Goal: Information Seeking & Learning: Learn about a topic

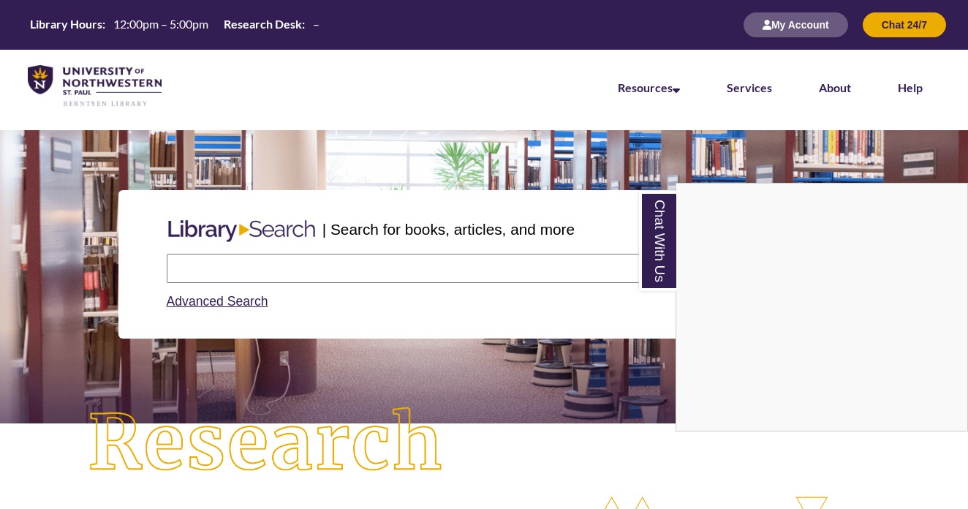
scroll to position [7, 7]
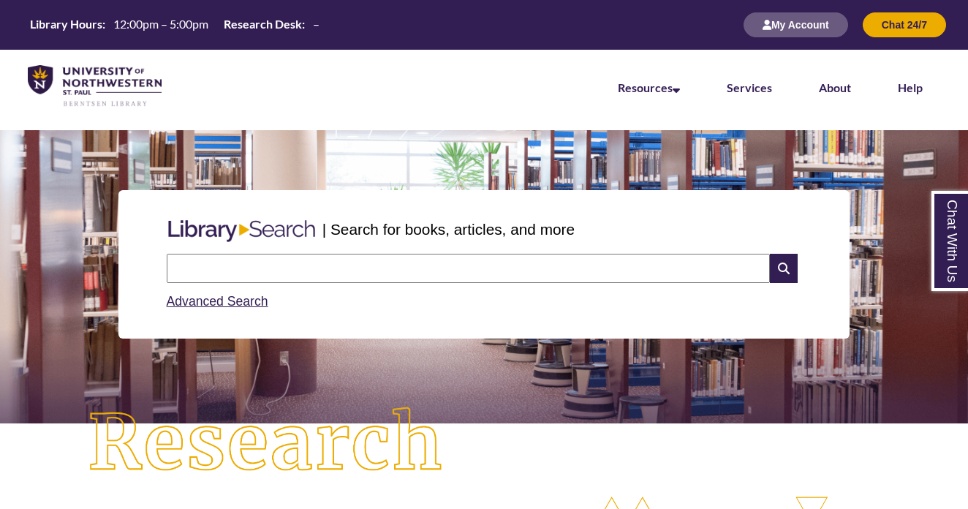
click at [355, 268] on input "text" at bounding box center [468, 268] width 603 height 29
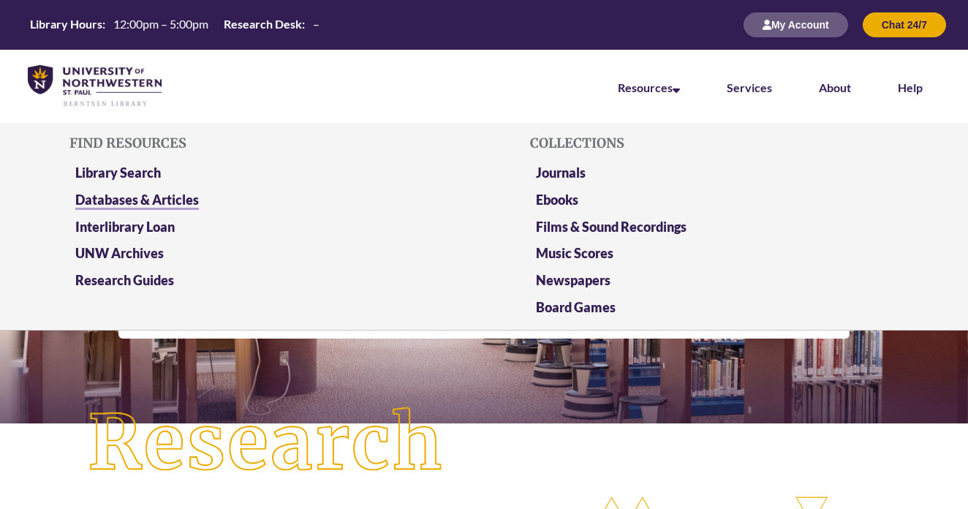
click at [152, 200] on link "Databases & Articles" at bounding box center [137, 200] width 124 height 18
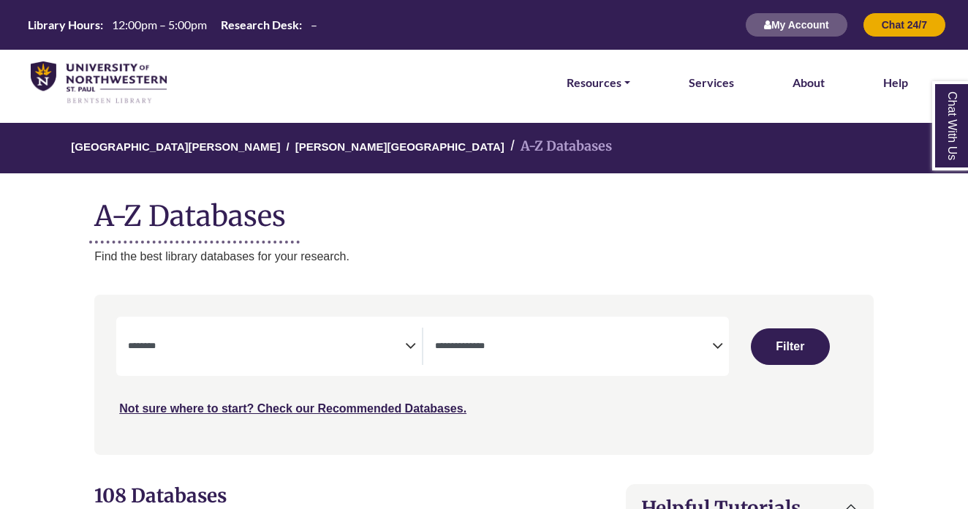
select select "Database Subject Filter"
select select "Database Types Filter"
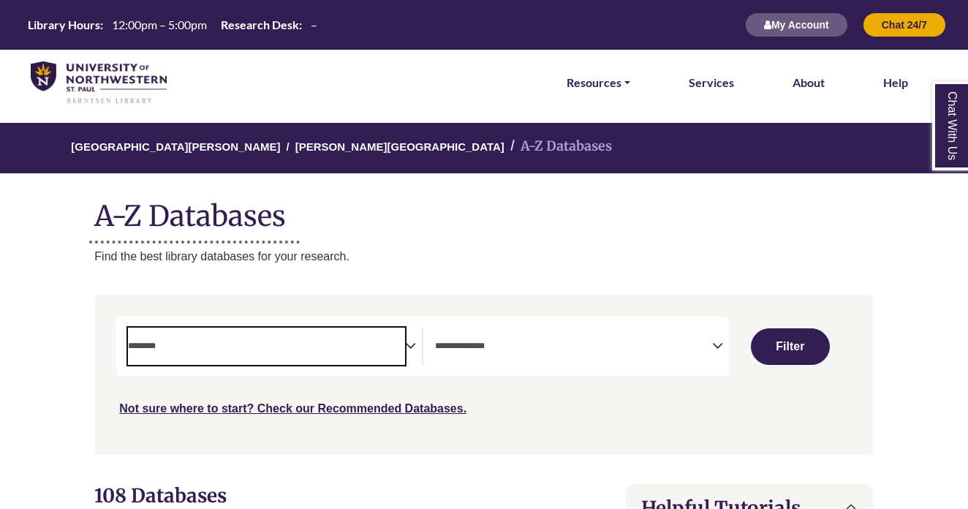
click at [228, 352] on span "Search filters" at bounding box center [266, 345] width 277 height 37
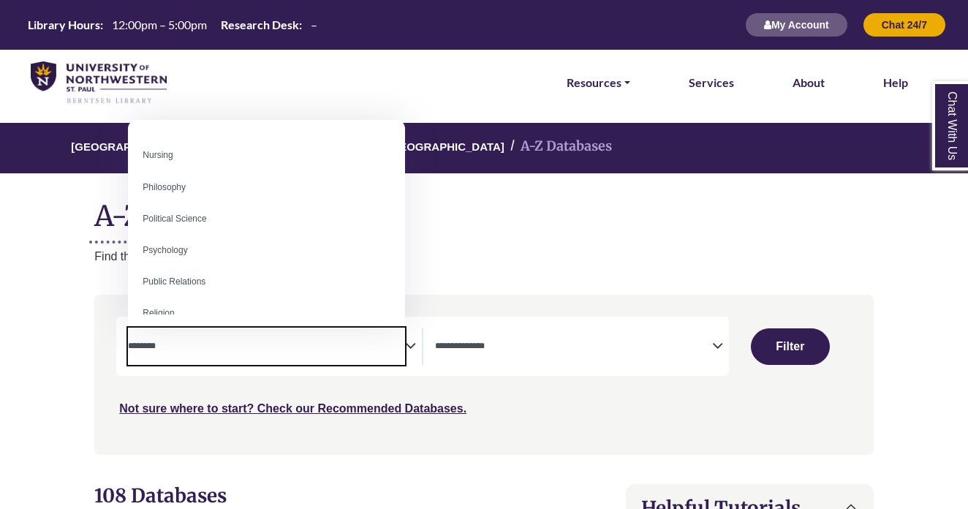
scroll to position [1076, 0]
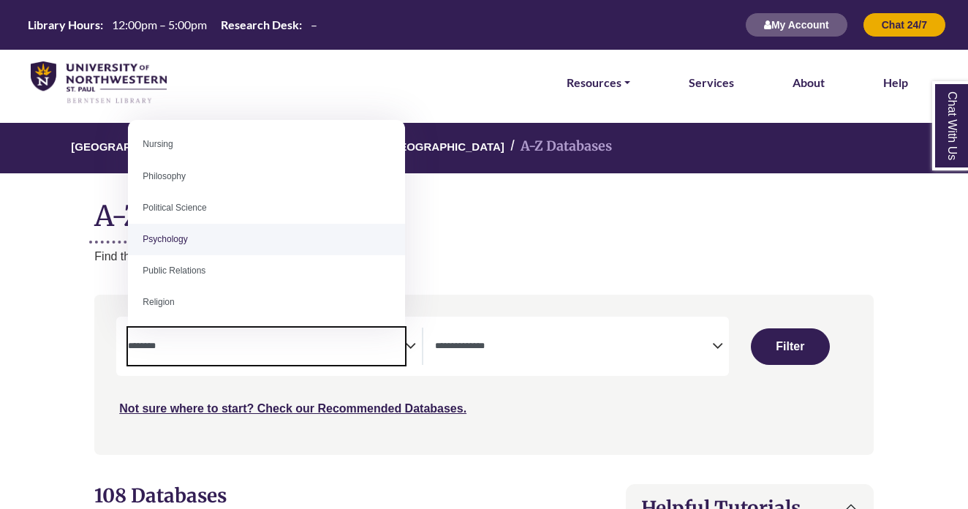
select select "*****"
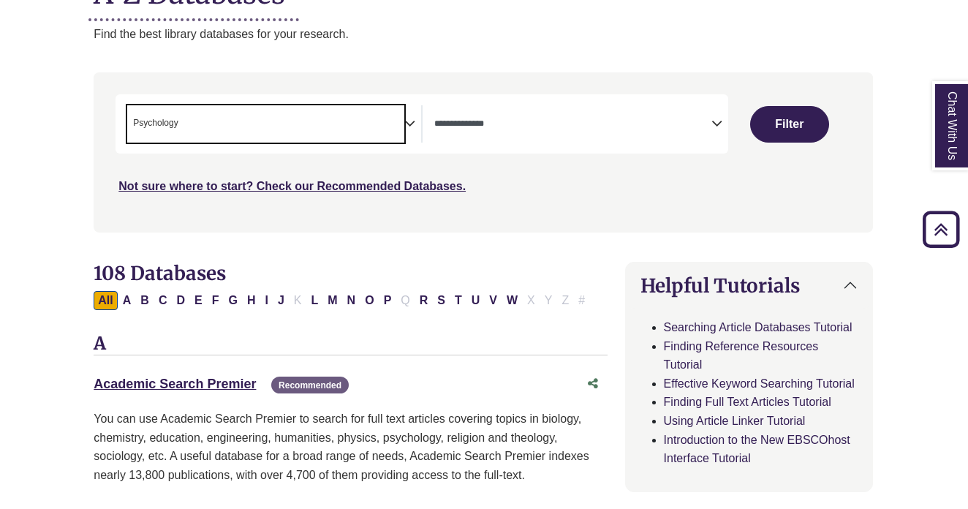
scroll to position [178, 1]
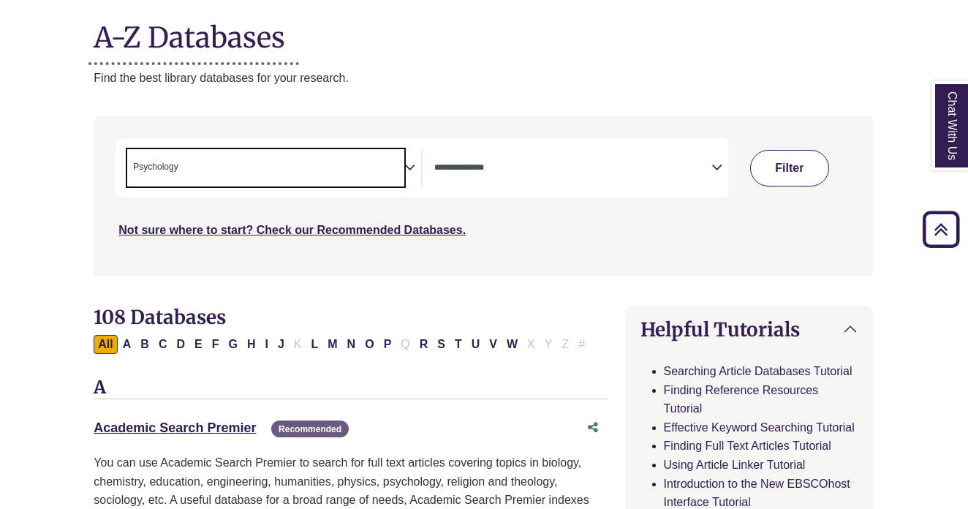
click at [786, 175] on button "Filter" at bounding box center [789, 168] width 79 height 37
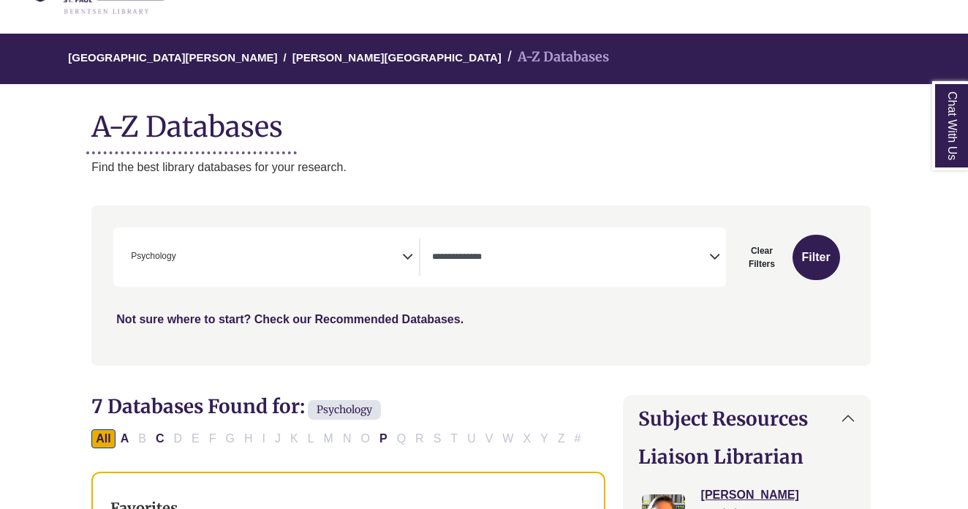
scroll to position [90, 3]
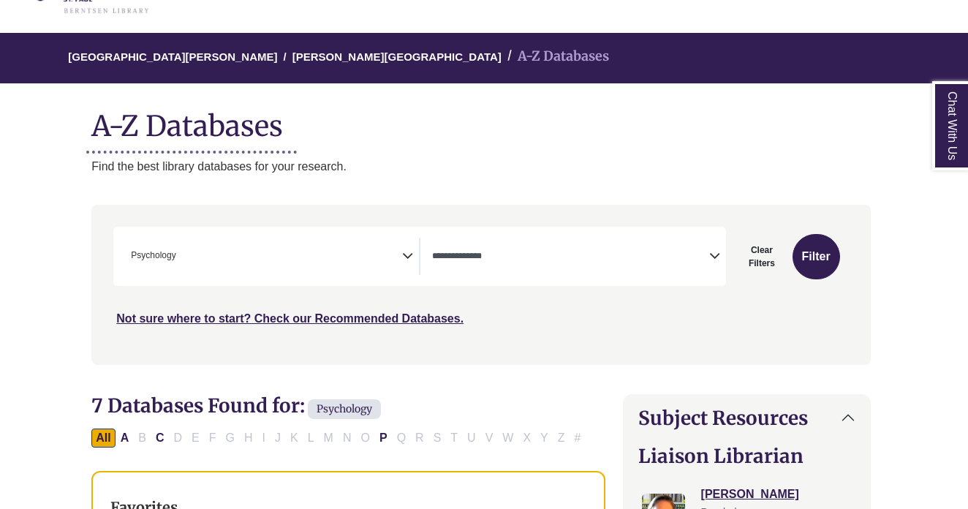
click at [479, 259] on textarea "Search" at bounding box center [570, 257] width 277 height 12
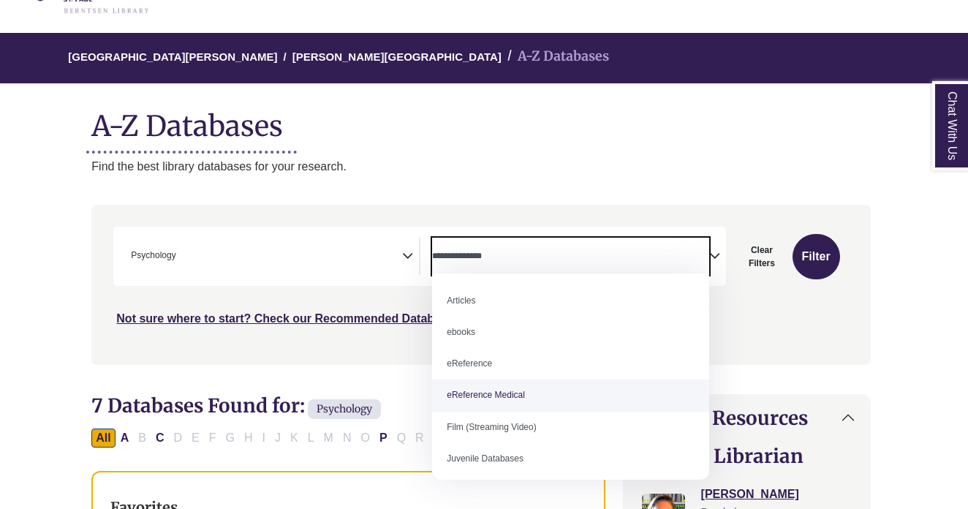
scroll to position [0, 0]
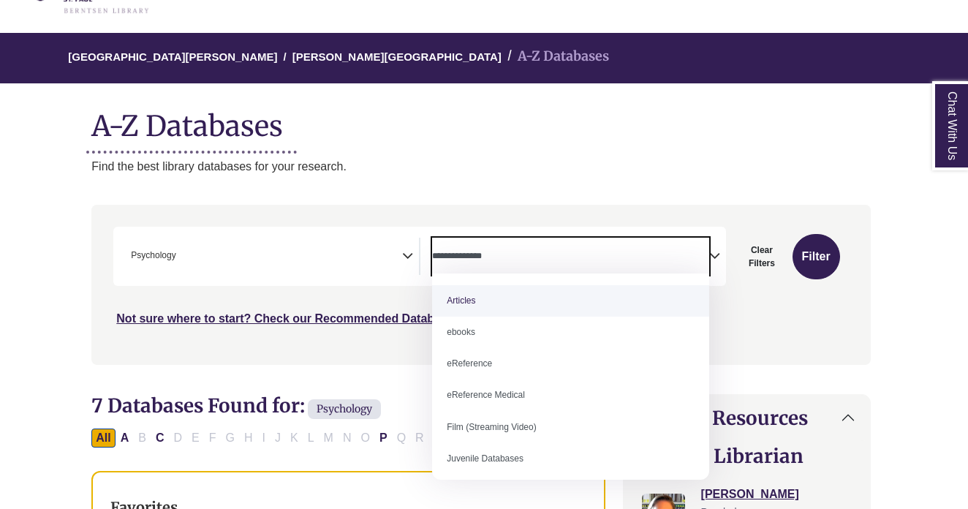
select select "*****"
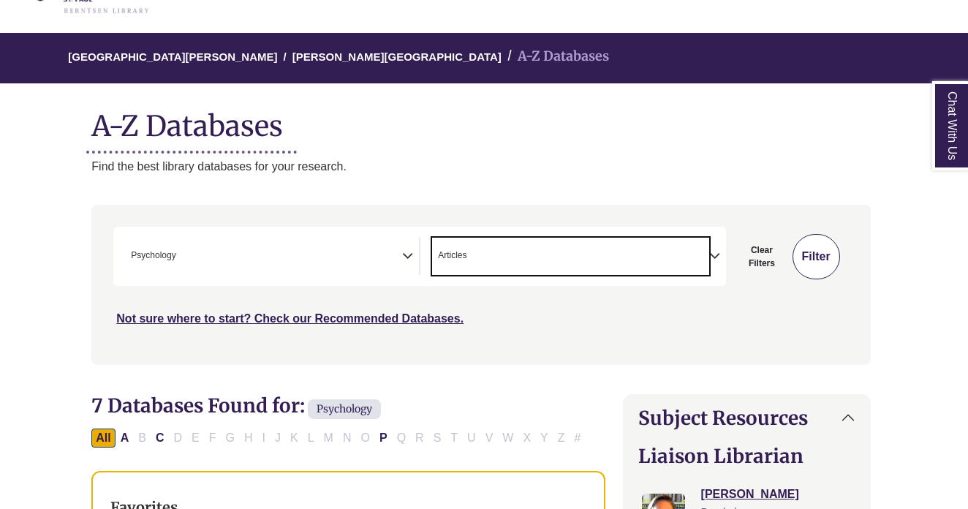
click at [828, 257] on button "Filter" at bounding box center [816, 256] width 48 height 45
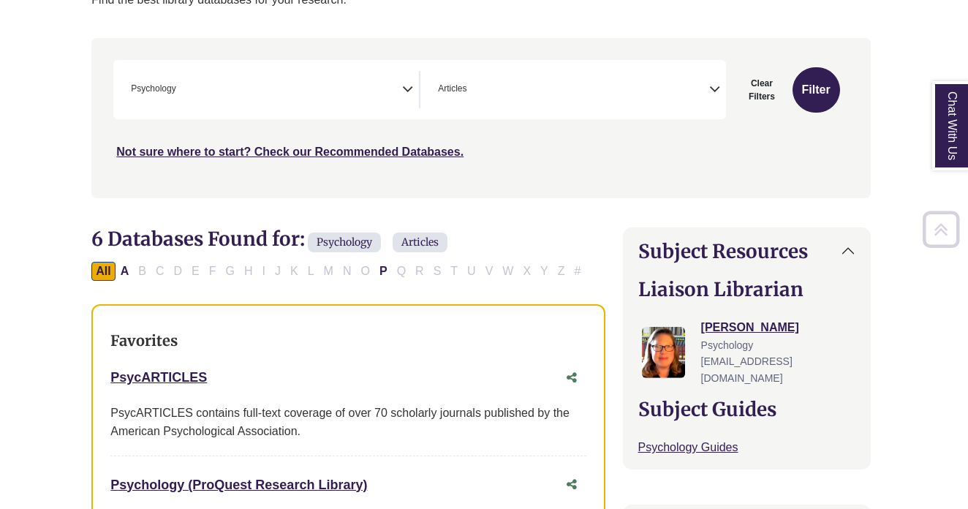
scroll to position [280, 3]
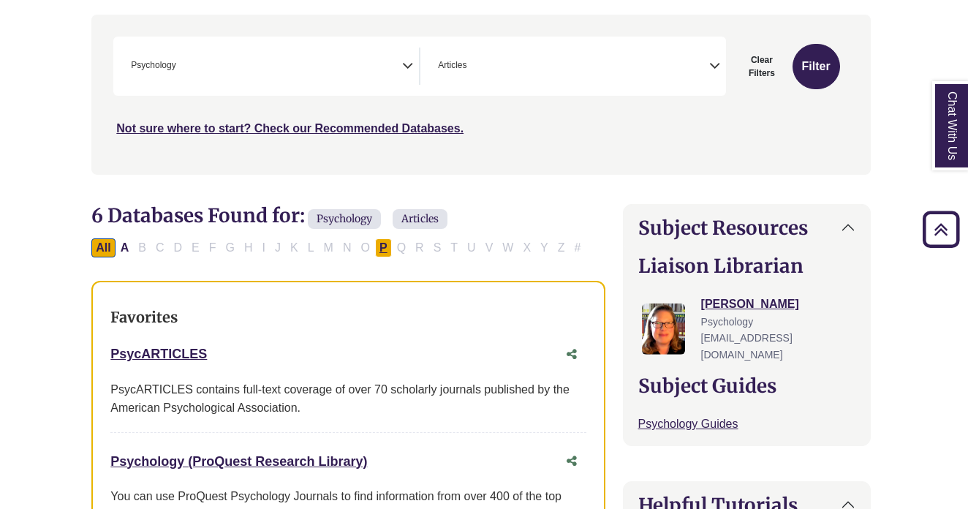
click at [382, 245] on button "P" at bounding box center [383, 247] width 17 height 19
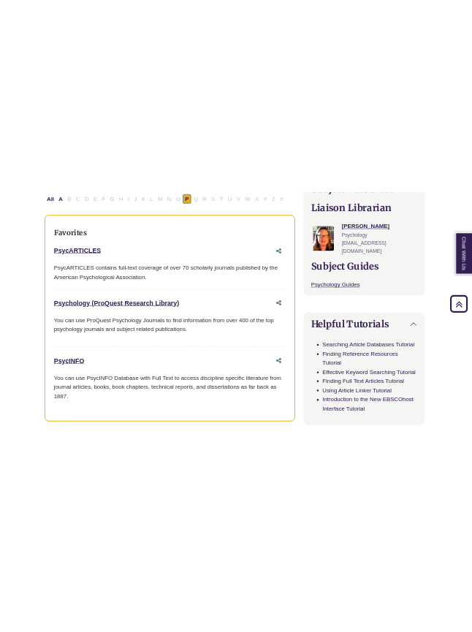
scroll to position [484, 3]
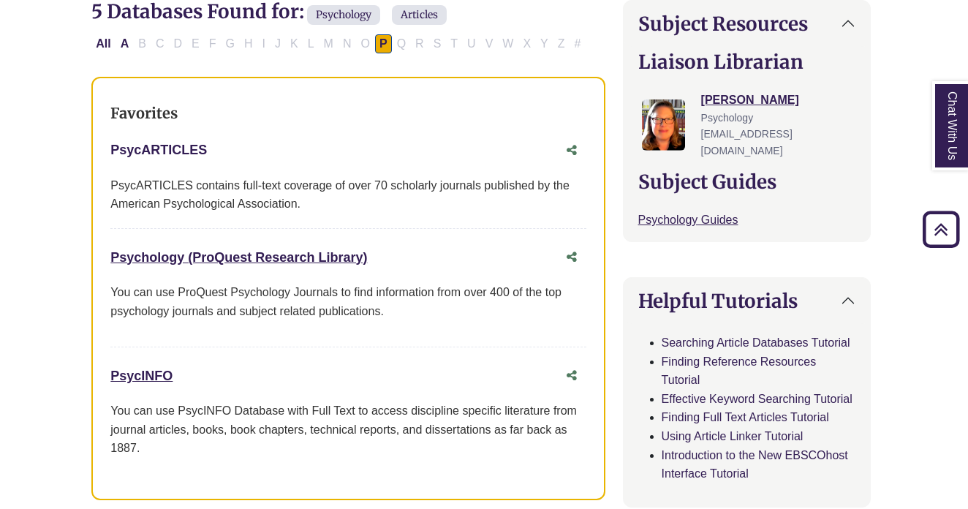
click at [156, 143] on link "PsycARTICLES This link opens in a new window" at bounding box center [158, 150] width 96 height 15
click at [188, 255] on link "Psychology (ProQuest Research Library) This link opens in a new window" at bounding box center [238, 257] width 257 height 15
